Goal: Find specific page/section: Find specific page/section

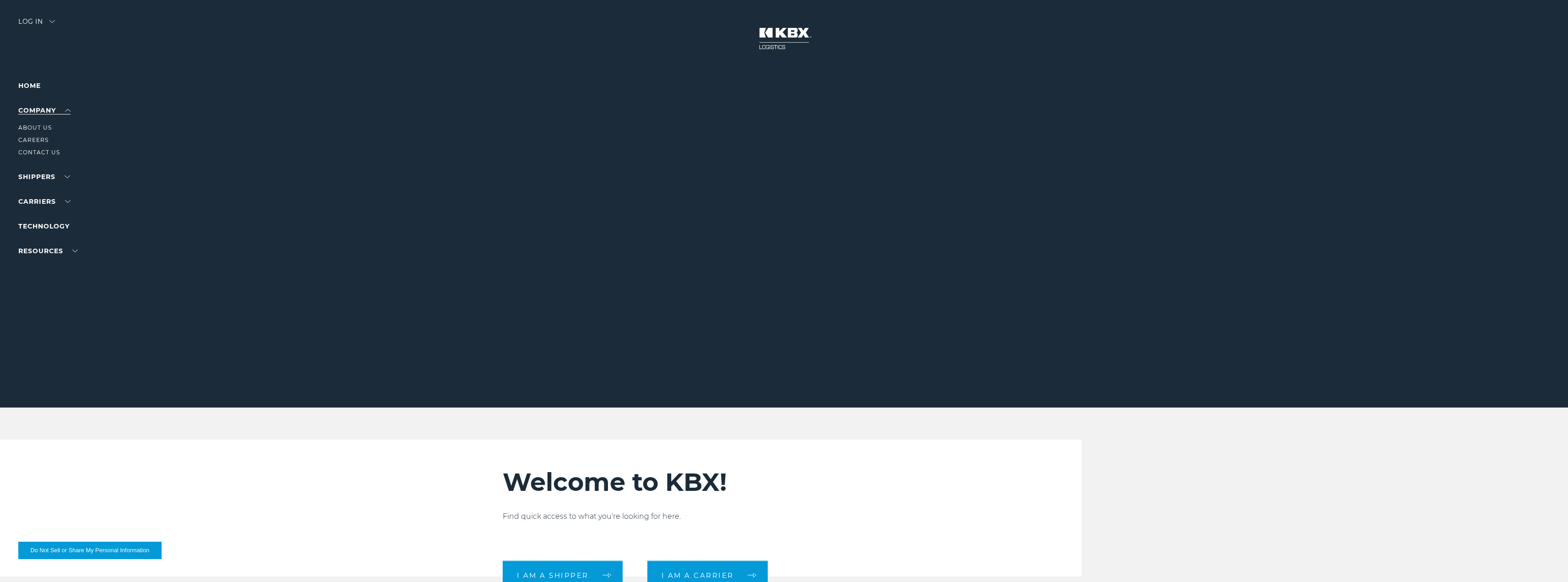
click at [69, 110] on link "Company" at bounding box center [44, 110] width 52 height 8
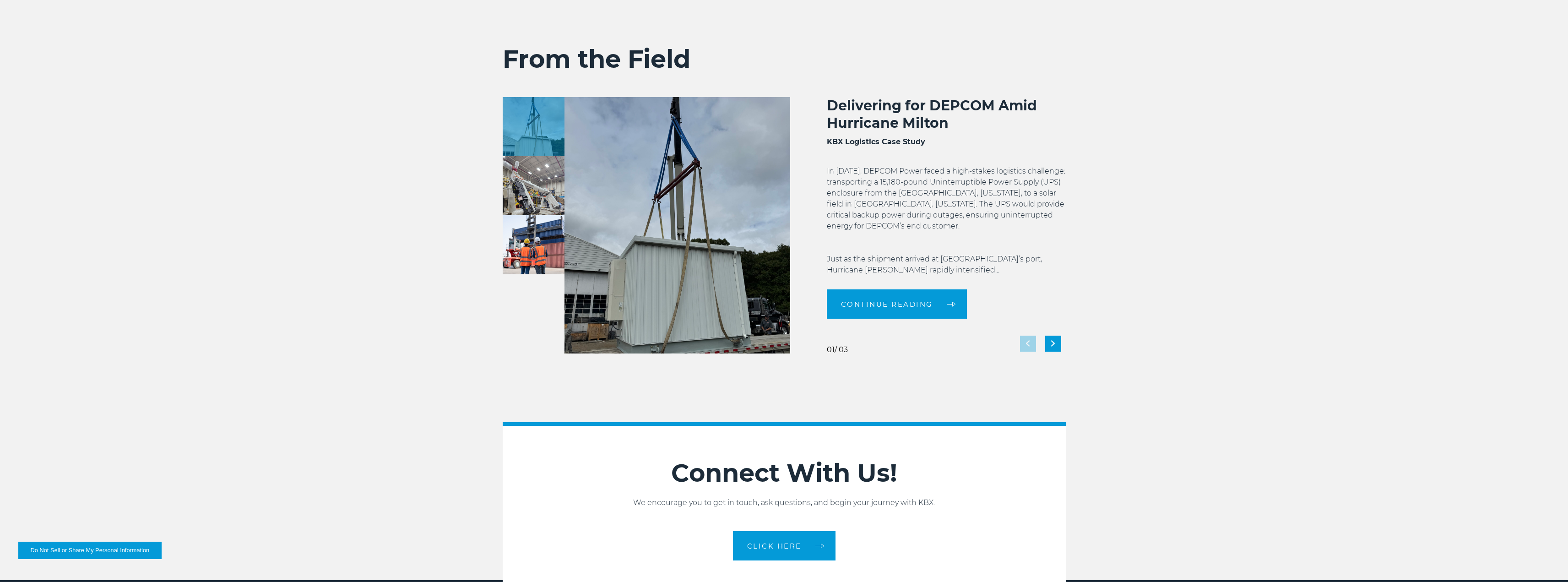
scroll to position [1832, 0]
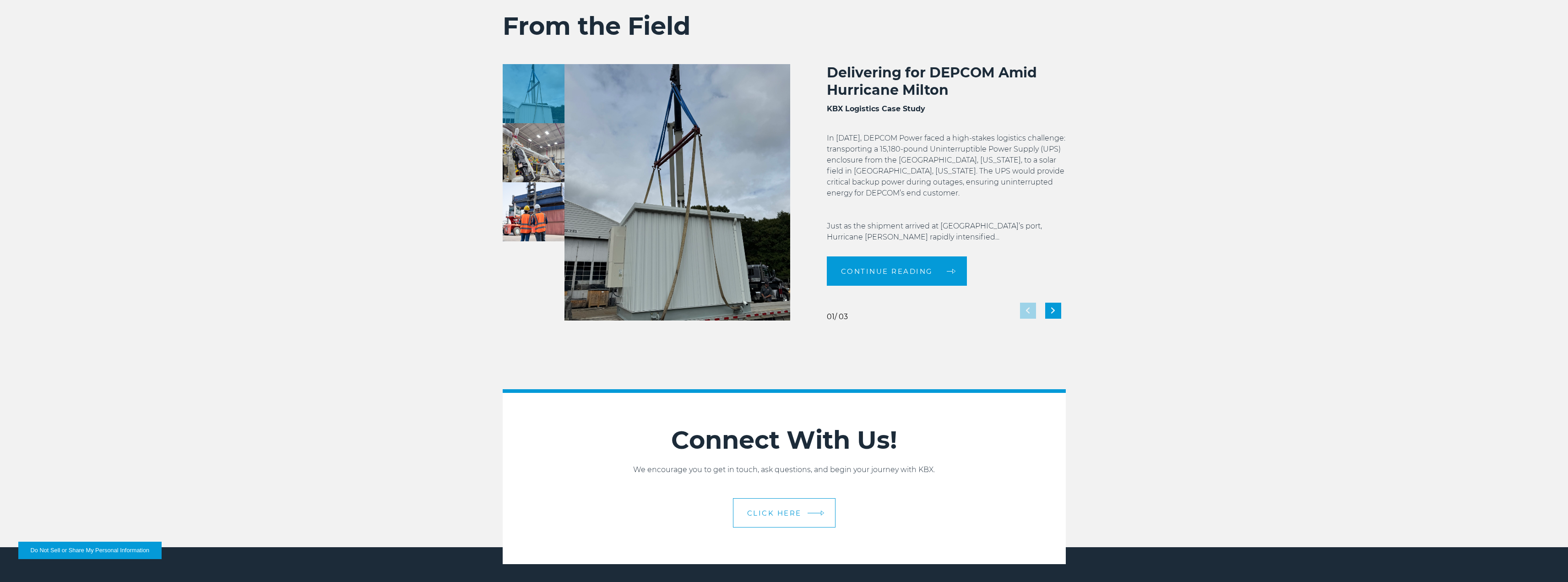
click at [788, 515] on span "CLICK HERE" at bounding box center [774, 512] width 54 height 7
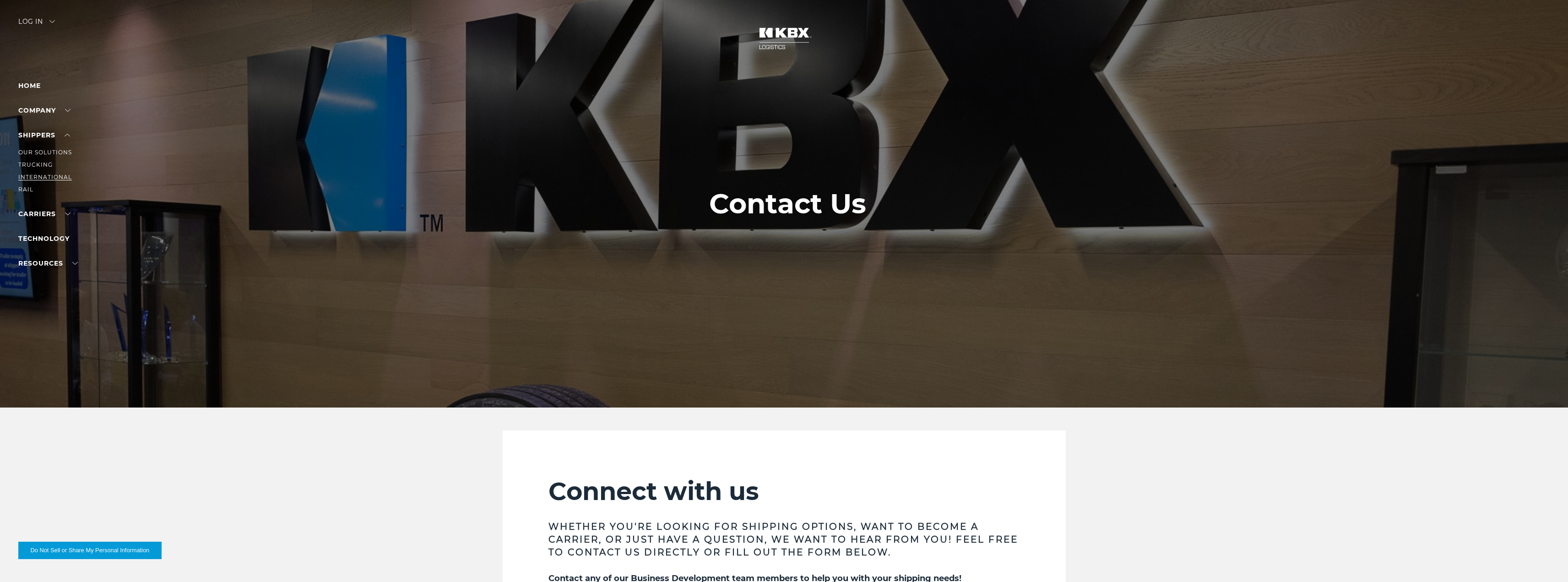
click at [31, 178] on link "International" at bounding box center [45, 176] width 53 height 7
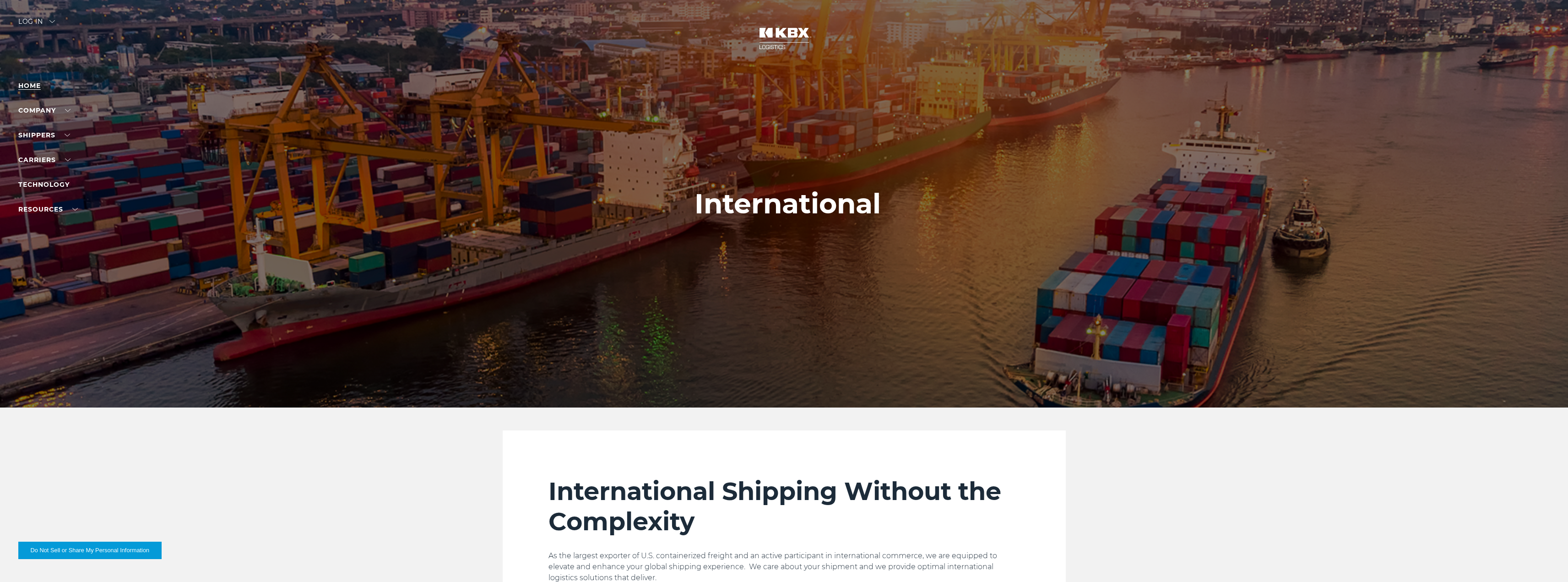
click at [29, 89] on link "Home" at bounding box center [30, 86] width 23 height 8
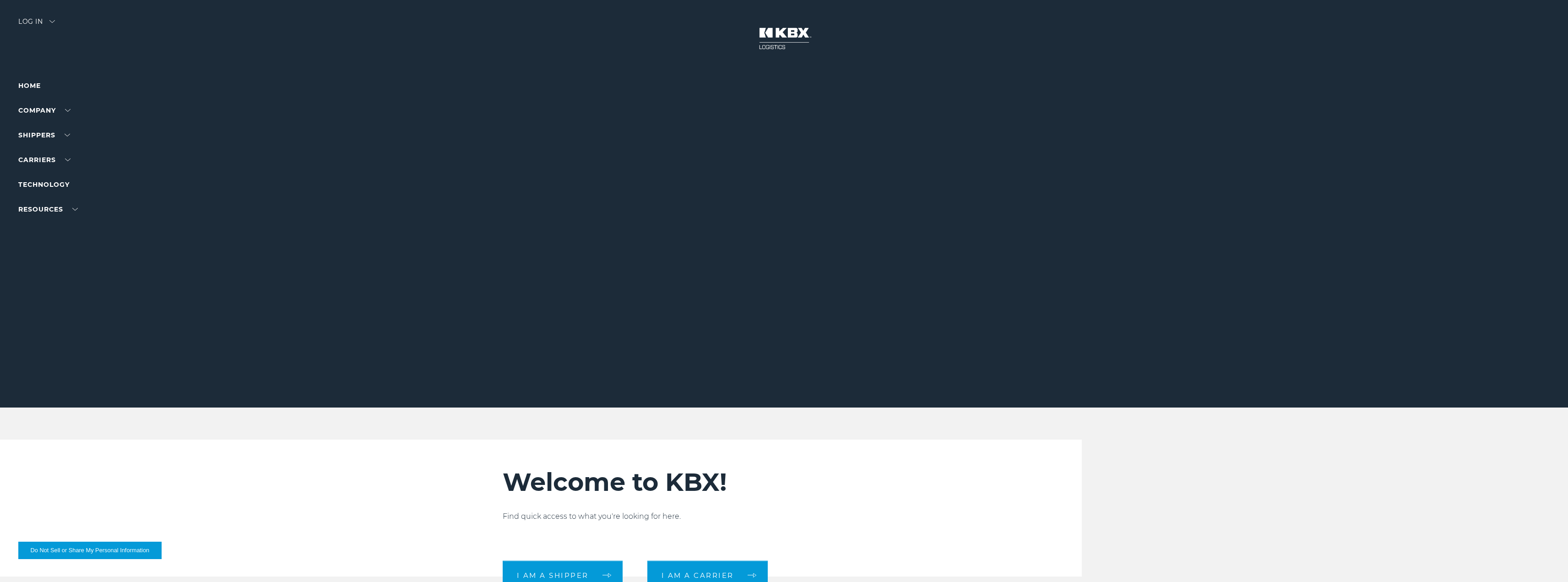
click at [59, 22] on div at bounding box center [787, 204] width 1575 height 408
click at [57, 21] on div at bounding box center [787, 204] width 1575 height 408
click at [55, 20] on div "Log in" at bounding box center [36, 25] width 36 height 13
click at [32, 44] on link "LOGISTICS" at bounding box center [38, 44] width 39 height 8
